Goal: Register for event/course

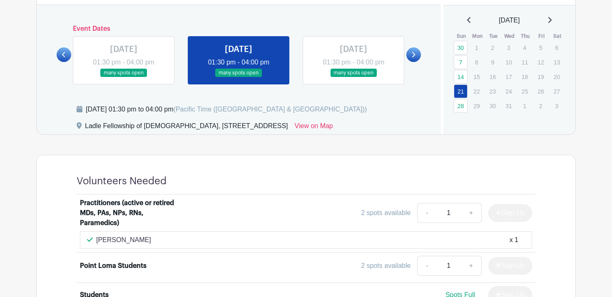
scroll to position [389, 0]
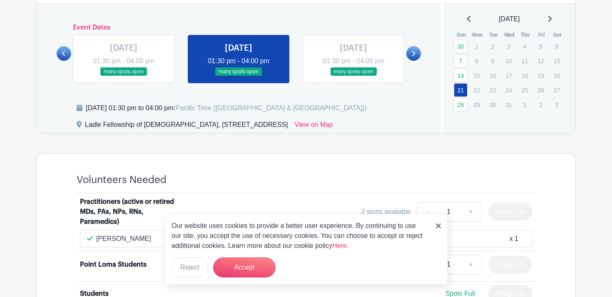
click at [124, 76] on link at bounding box center [124, 76] width 0 height 0
click at [232, 264] on button "Accept" at bounding box center [244, 268] width 62 height 20
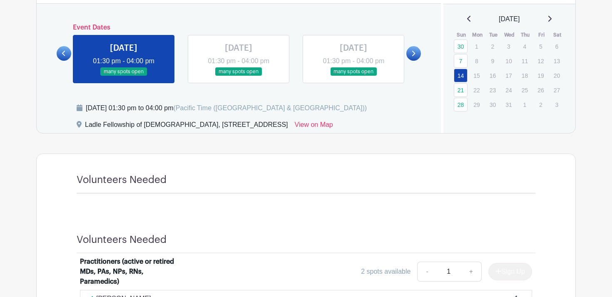
click at [66, 56] on link at bounding box center [64, 53] width 15 height 15
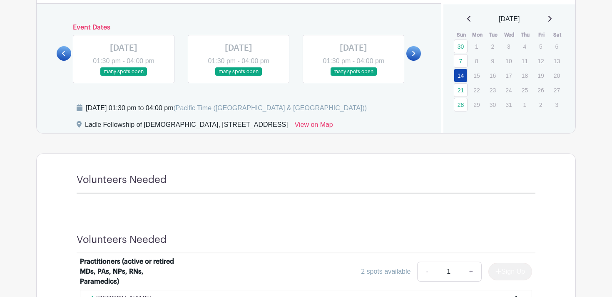
click at [66, 56] on link at bounding box center [64, 53] width 15 height 15
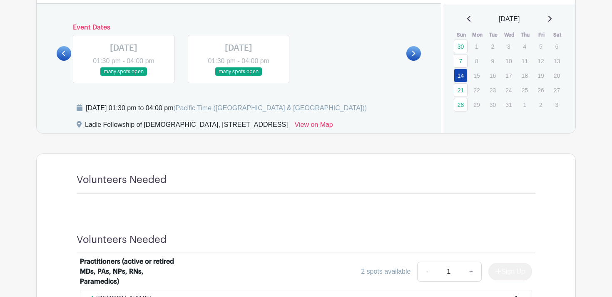
click at [66, 56] on link at bounding box center [64, 53] width 15 height 15
click at [467, 17] on icon at bounding box center [468, 19] width 3 height 6
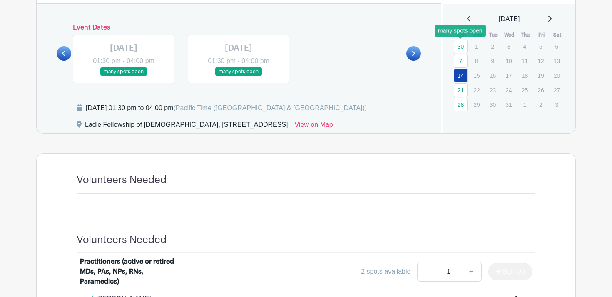
click at [463, 46] on link "30" at bounding box center [461, 47] width 14 height 14
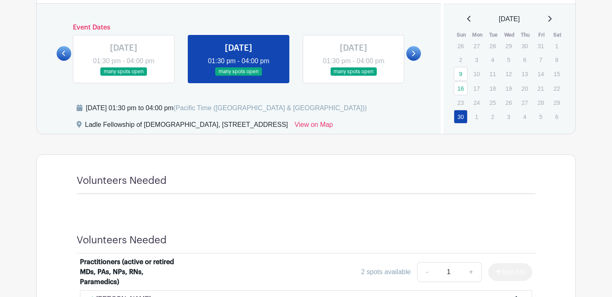
click at [467, 19] on icon at bounding box center [469, 18] width 4 height 7
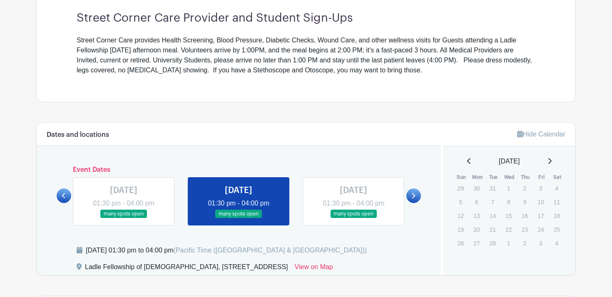
scroll to position [384, 0]
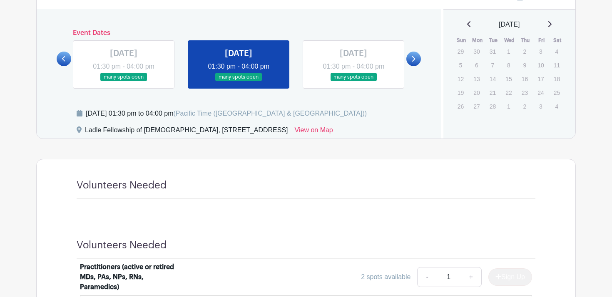
click at [483, 60] on p "6" at bounding box center [477, 65] width 14 height 13
click at [483, 86] on td "20" at bounding box center [477, 93] width 16 height 14
click at [549, 25] on div "February 2023" at bounding box center [509, 25] width 112 height 10
click at [552, 24] on icon at bounding box center [550, 24] width 4 height 7
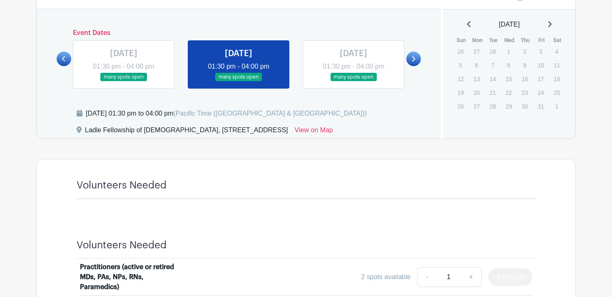
click at [552, 27] on icon at bounding box center [550, 24] width 4 height 7
click at [461, 80] on link "9" at bounding box center [461, 79] width 14 height 14
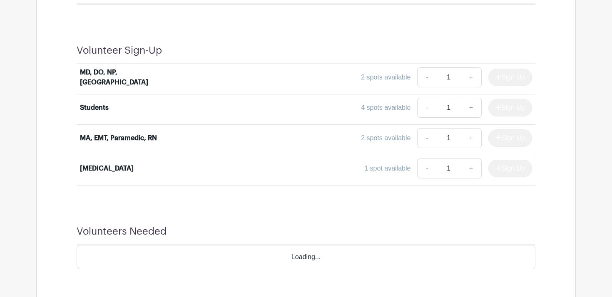
scroll to position [809, 0]
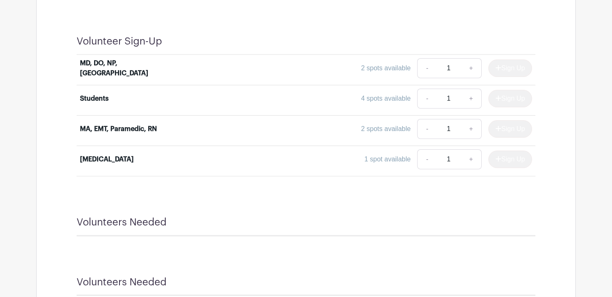
click at [390, 100] on div "4 spots available" at bounding box center [386, 99] width 50 height 10
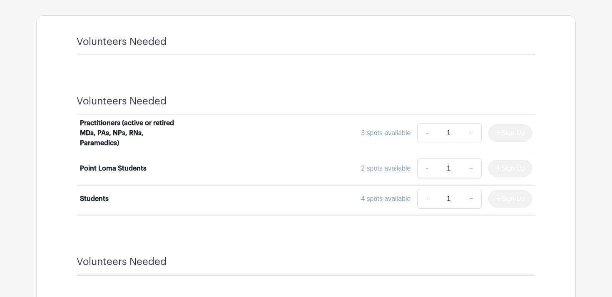
scroll to position [558, 0]
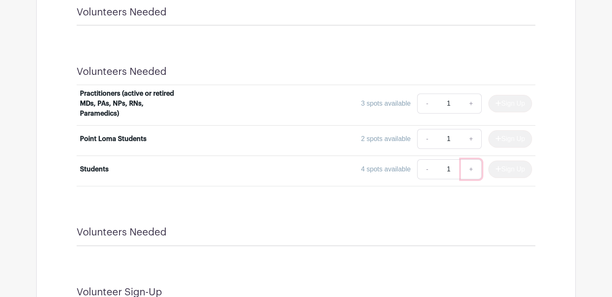
click at [466, 169] on link "+" at bounding box center [471, 169] width 21 height 20
click at [421, 170] on link "-" at bounding box center [426, 169] width 19 height 20
type input "1"
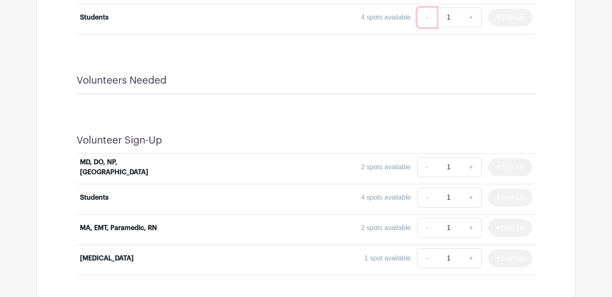
scroll to position [743, 0]
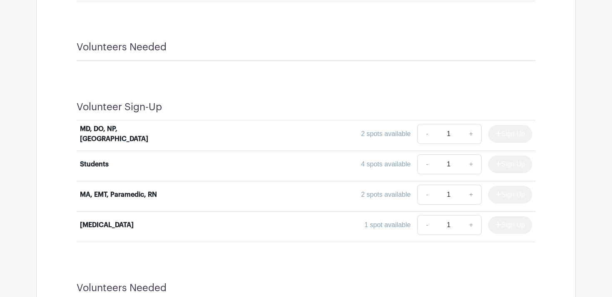
click at [507, 161] on div "Sign Up" at bounding box center [507, 164] width 50 height 17
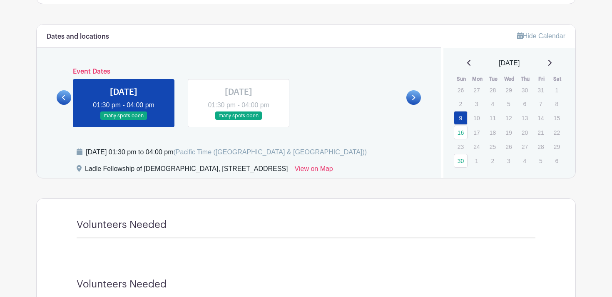
scroll to position [279, 0]
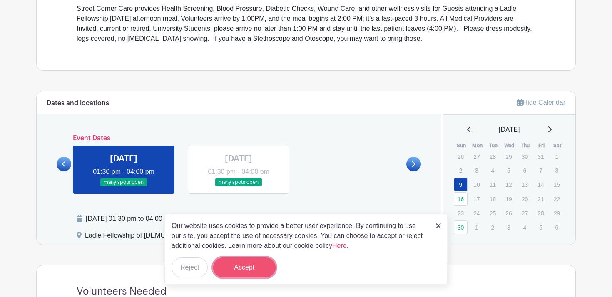
click at [236, 272] on button "Accept" at bounding box center [244, 268] width 62 height 20
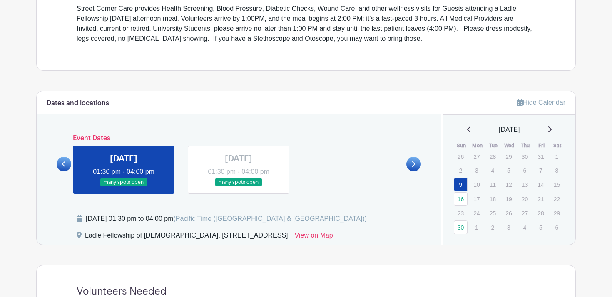
click at [239, 187] on link at bounding box center [239, 187] width 0 height 0
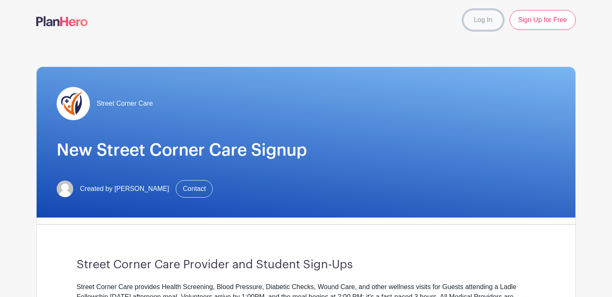
click at [488, 23] on link "Log In" at bounding box center [482, 20] width 39 height 20
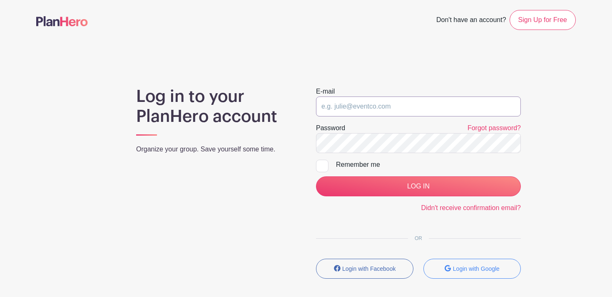
click at [414, 110] on input "email" at bounding box center [418, 107] width 205 height 20
type input "w"
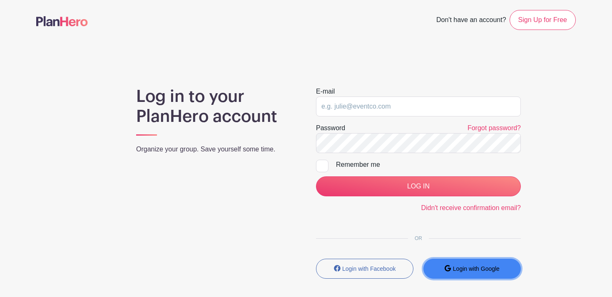
click at [473, 268] on small "Login with Google" at bounding box center [476, 269] width 47 height 7
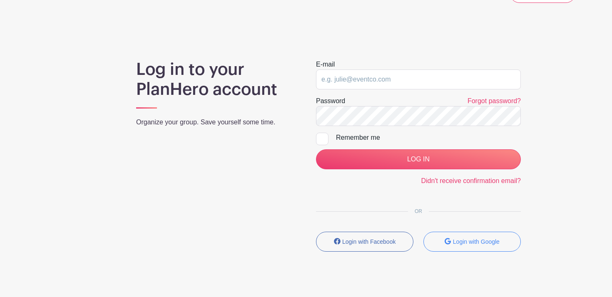
scroll to position [60, 0]
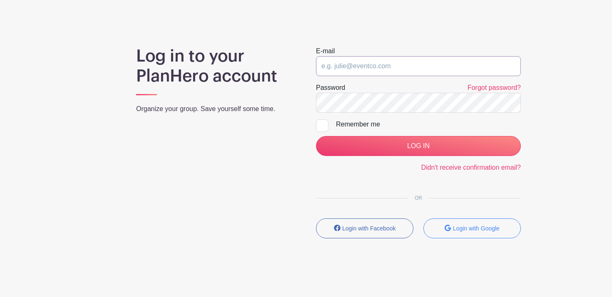
click at [382, 65] on input "email" at bounding box center [418, 66] width 205 height 20
type input "wuangela33@gmail.com"
click at [320, 118] on form "E-mail wuangela33@gmail.com Password Forgot password? Remember me LOG IN Didn't…" at bounding box center [418, 109] width 205 height 127
click at [320, 126] on div at bounding box center [322, 126] width 12 height 12
click at [320, 125] on input "Remember me" at bounding box center [318, 122] width 5 height 5
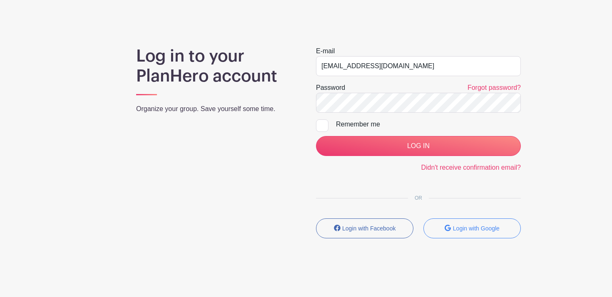
checkbox input "true"
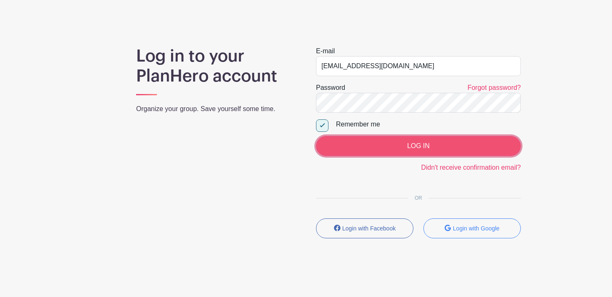
click at [356, 146] on input "LOG IN" at bounding box center [418, 146] width 205 height 20
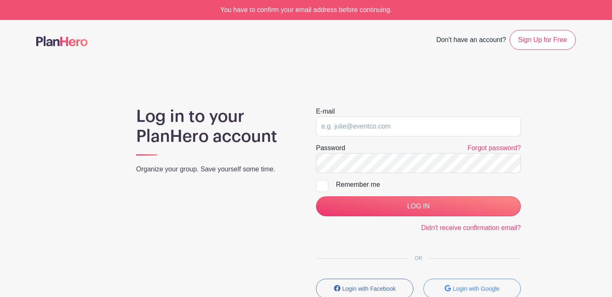
scroll to position [60, 0]
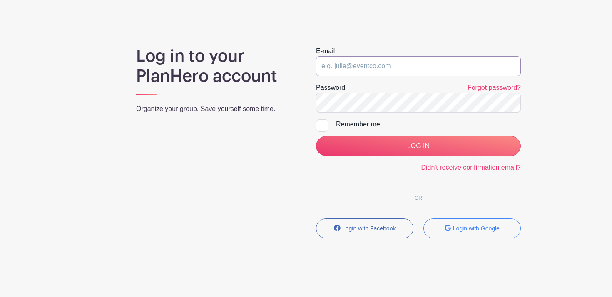
click at [359, 70] on input "email" at bounding box center [418, 66] width 205 height 20
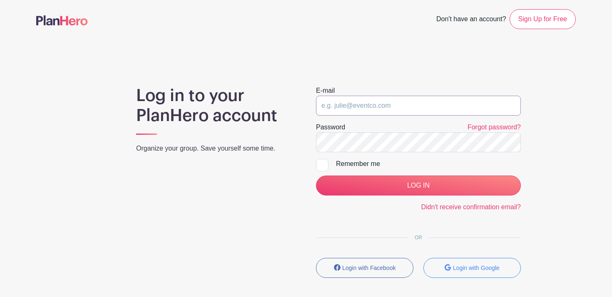
scroll to position [22, 0]
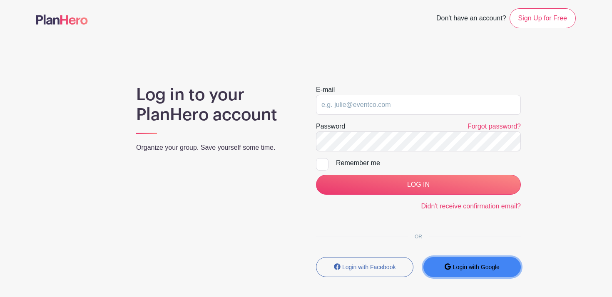
click at [437, 268] on button "Login with Google" at bounding box center [472, 267] width 97 height 20
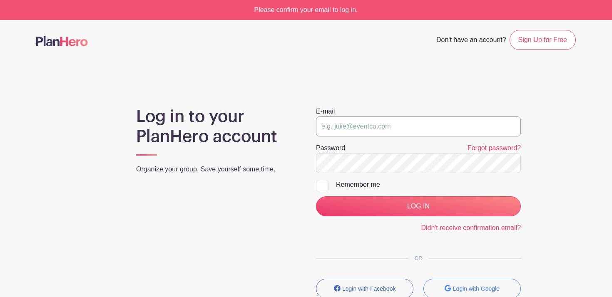
click at [375, 126] on input "email" at bounding box center [418, 127] width 205 height 20
type input "[EMAIL_ADDRESS][DOMAIN_NAME]"
click at [324, 188] on div at bounding box center [322, 186] width 12 height 12
click at [321, 185] on input "Remember me" at bounding box center [318, 182] width 5 height 5
checkbox input "true"
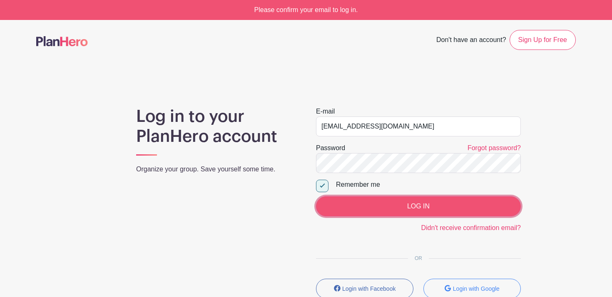
click at [339, 207] on input "LOG IN" at bounding box center [418, 207] width 205 height 20
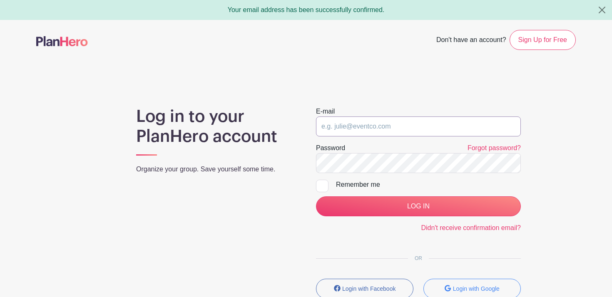
click at [389, 128] on input "email" at bounding box center [418, 127] width 205 height 20
click at [456, 289] on small "Login with Google" at bounding box center [476, 289] width 47 height 7
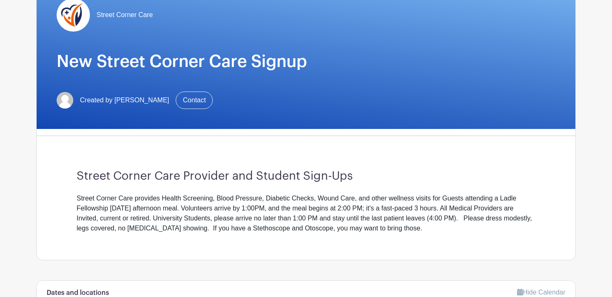
scroll to position [295, 0]
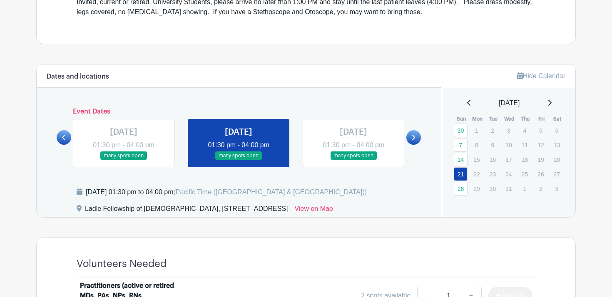
click at [124, 160] on link at bounding box center [124, 160] width 0 height 0
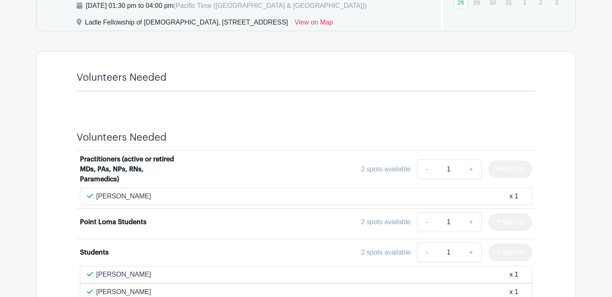
scroll to position [589, 0]
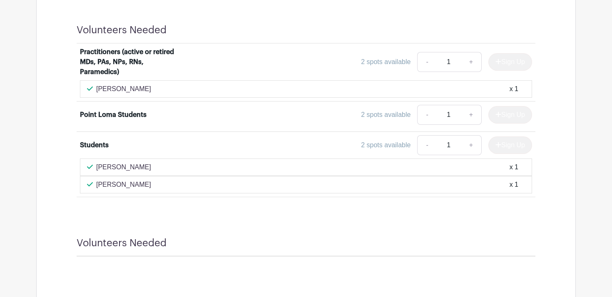
click at [496, 143] on div "Sign Up" at bounding box center [507, 145] width 50 height 17
click at [496, 146] on div "Sign Up" at bounding box center [507, 145] width 50 height 17
click at [322, 146] on div "2 spots available - 1 + Sign Up" at bounding box center [362, 145] width 339 height 20
click at [386, 145] on div "2 spots available" at bounding box center [386, 145] width 50 height 10
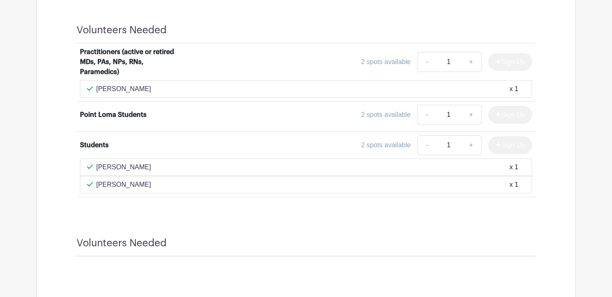
click at [96, 145] on div "Students" at bounding box center [94, 145] width 29 height 10
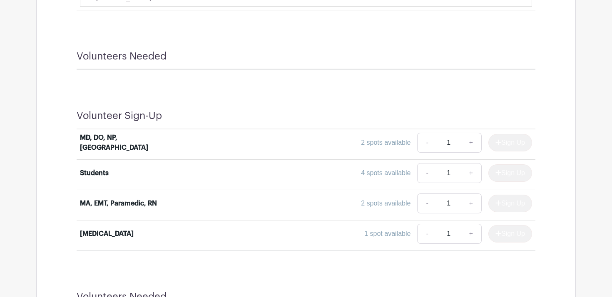
scroll to position [864, 0]
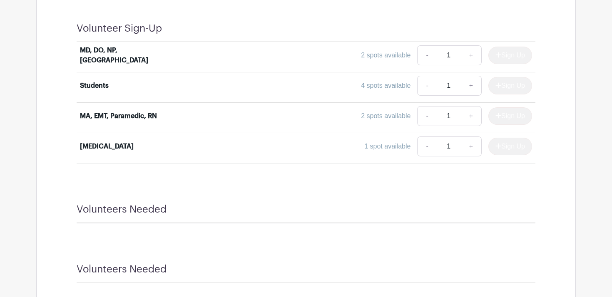
click at [503, 83] on div "Sign Up" at bounding box center [507, 85] width 50 height 17
drag, startPoint x: 503, startPoint y: 83, endPoint x: 272, endPoint y: 82, distance: 231.5
click at [499, 83] on div "Sign Up" at bounding box center [507, 85] width 50 height 17
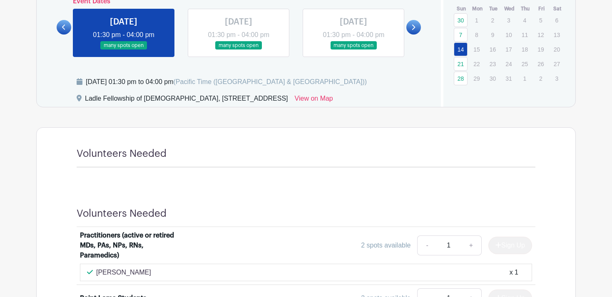
scroll to position [359, 0]
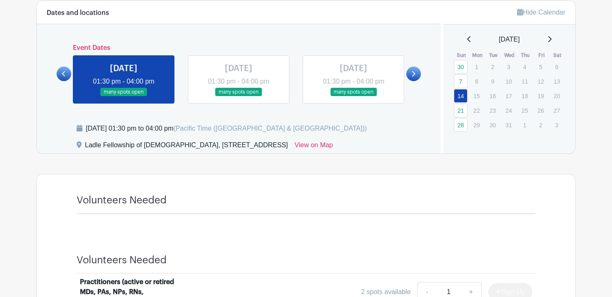
click at [465, 39] on div "[DATE]" at bounding box center [509, 40] width 112 height 10
click at [468, 40] on icon at bounding box center [469, 39] width 4 height 7
click at [467, 38] on icon at bounding box center [468, 39] width 3 height 6
click at [467, 38] on icon at bounding box center [469, 39] width 4 height 7
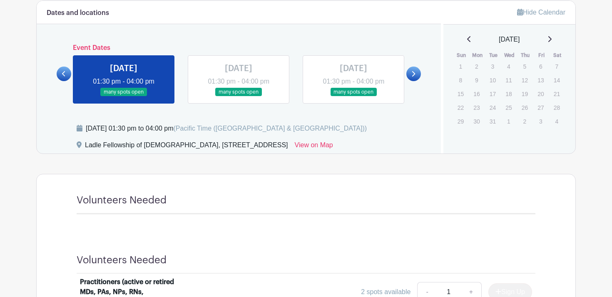
click at [467, 38] on icon at bounding box center [469, 39] width 4 height 7
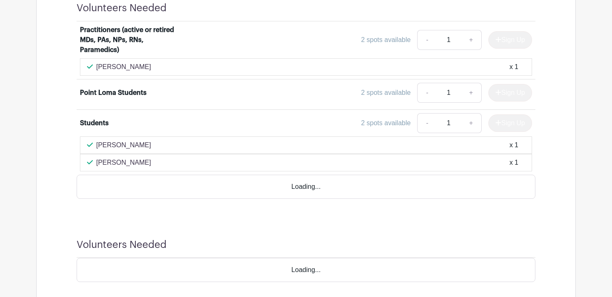
scroll to position [633, 0]
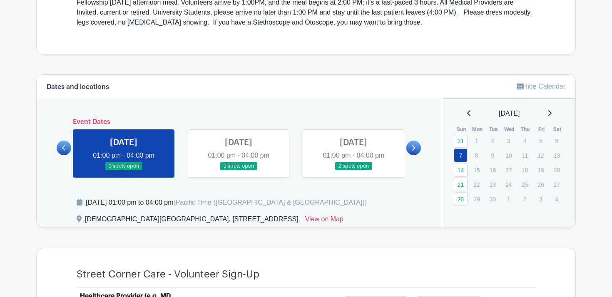
scroll to position [411, 0]
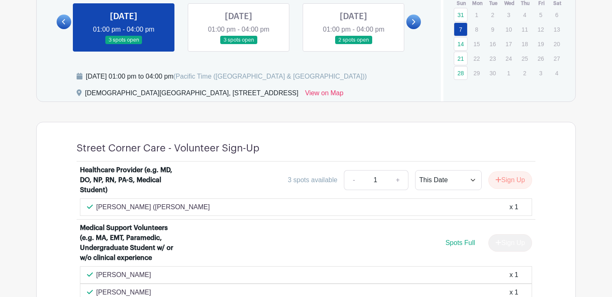
click at [414, 22] on icon at bounding box center [413, 22] width 4 height 6
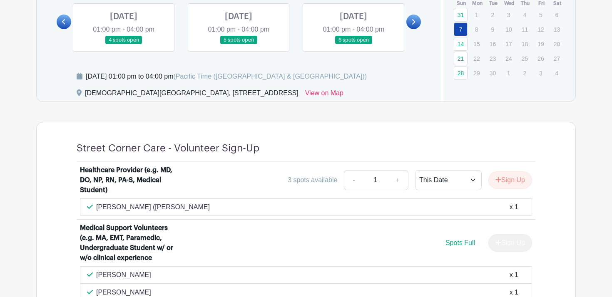
click at [414, 22] on icon at bounding box center [413, 22] width 4 height 6
click at [414, 21] on icon at bounding box center [413, 22] width 4 height 6
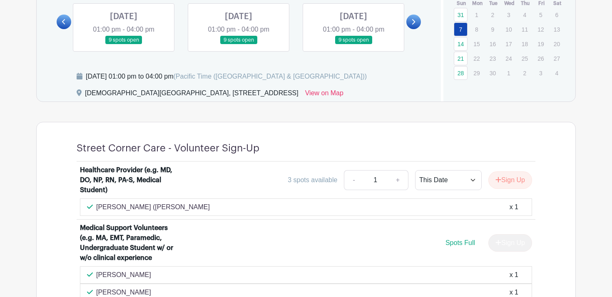
click at [414, 22] on icon at bounding box center [413, 22] width 4 height 6
click at [414, 22] on icon at bounding box center [413, 21] width 3 height 5
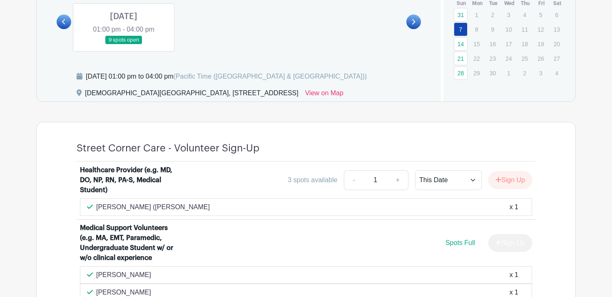
click at [124, 45] on link at bounding box center [124, 45] width 0 height 0
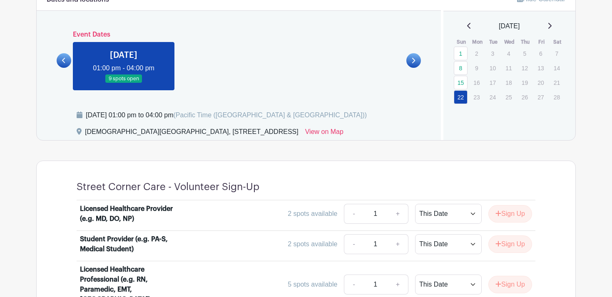
scroll to position [271, 0]
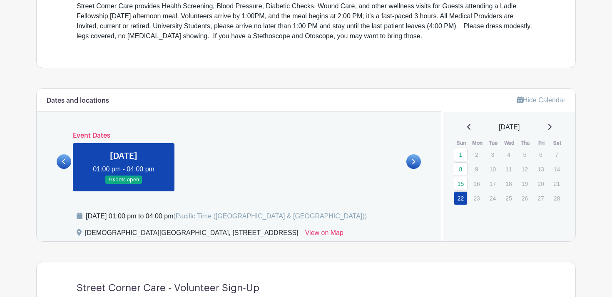
click at [412, 159] on icon at bounding box center [413, 161] width 3 height 5
click at [552, 128] on icon at bounding box center [550, 127] width 4 height 7
click at [467, 131] on link at bounding box center [469, 127] width 4 height 10
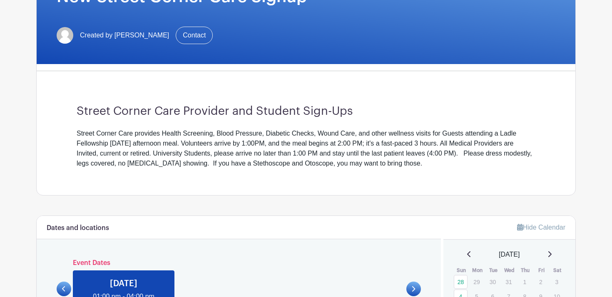
scroll to position [0, 0]
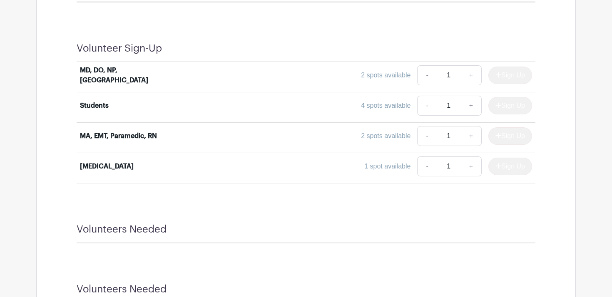
scroll to position [860, 0]
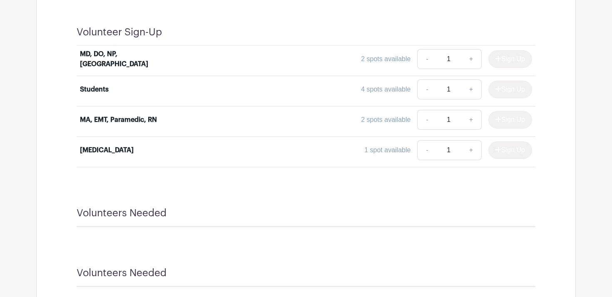
click at [501, 117] on div "Sign Up" at bounding box center [507, 119] width 50 height 17
click at [249, 181] on div "Volunteer Sign-Up MD, DO, NP, [GEOGRAPHIC_DATA] 2 spots available - 1 + Sign Up…" at bounding box center [306, 96] width 499 height 181
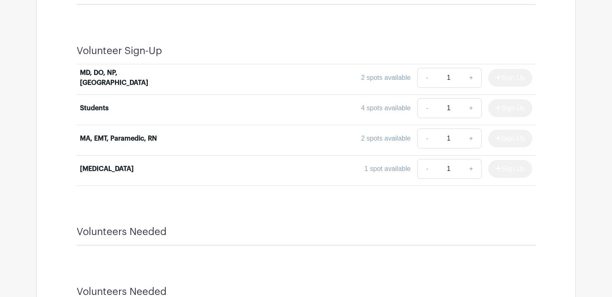
scroll to position [838, 0]
